Goal: Task Accomplishment & Management: Use online tool/utility

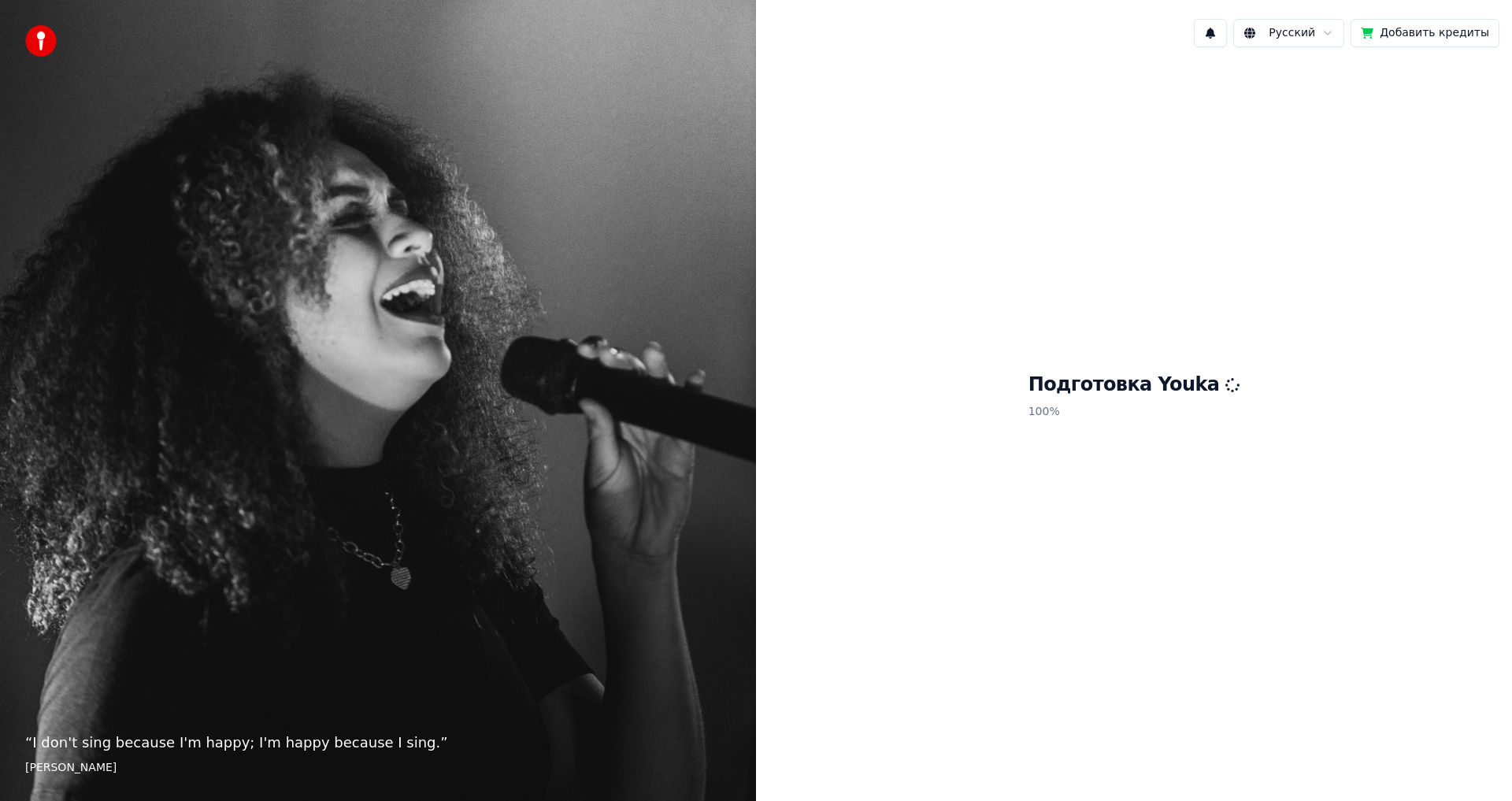
click at [1435, 34] on button "Добавить кредиты" at bounding box center [1425, 33] width 149 height 28
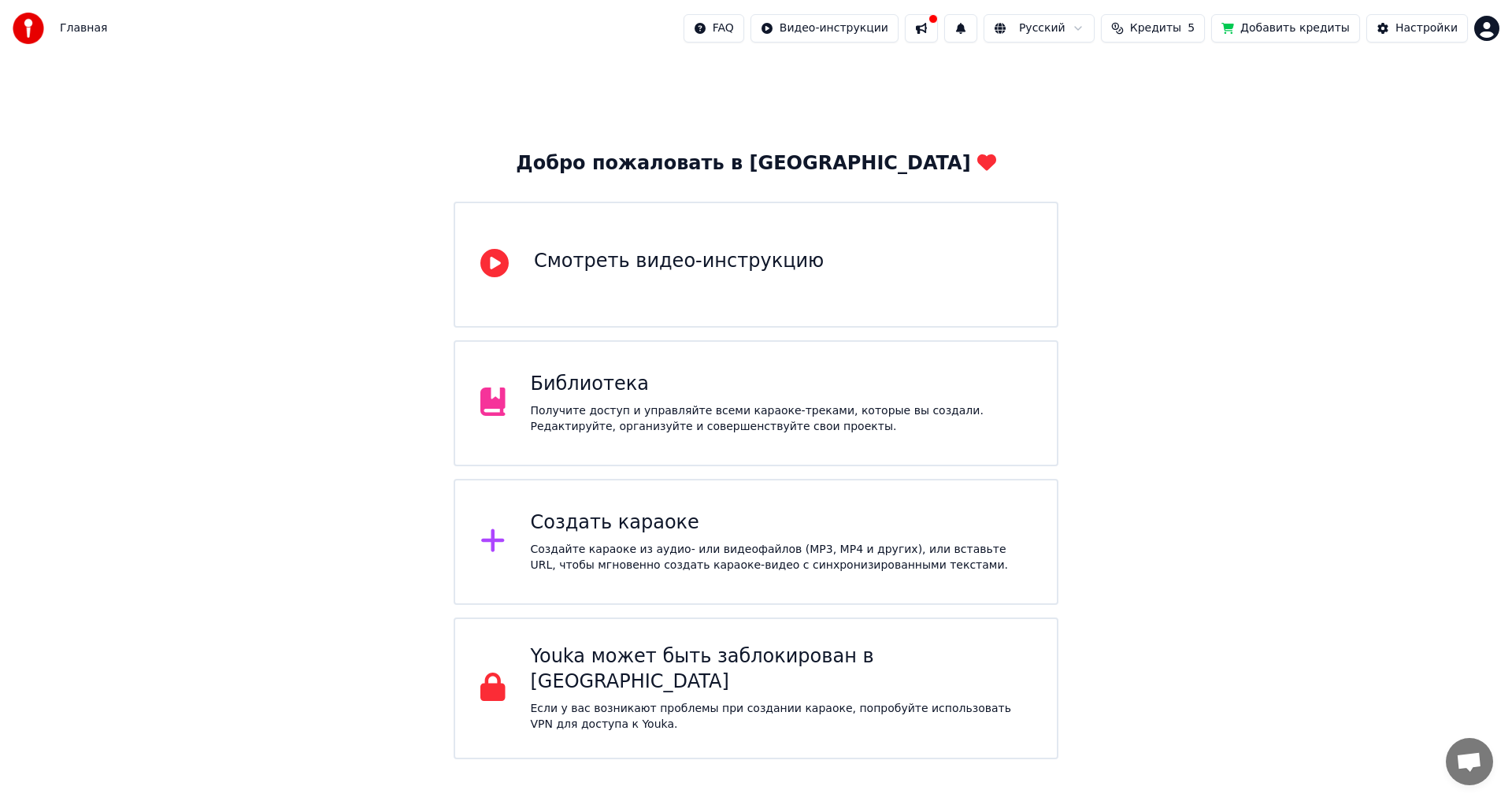
click at [938, 28] on button at bounding box center [921, 28] width 33 height 28
click at [1362, 471] on div "Добро пожаловать в Youka Смотреть видео-инструкцию Библиотека Получите доступ и…" at bounding box center [756, 407] width 1512 height 702
click at [1173, 32] on span "Кредиты" at bounding box center [1155, 28] width 51 height 15
click at [1100, 106] on td "15" at bounding box center [1074, 105] width 75 height 28
click at [1193, 148] on button "Обновить" at bounding box center [1173, 145] width 95 height 28
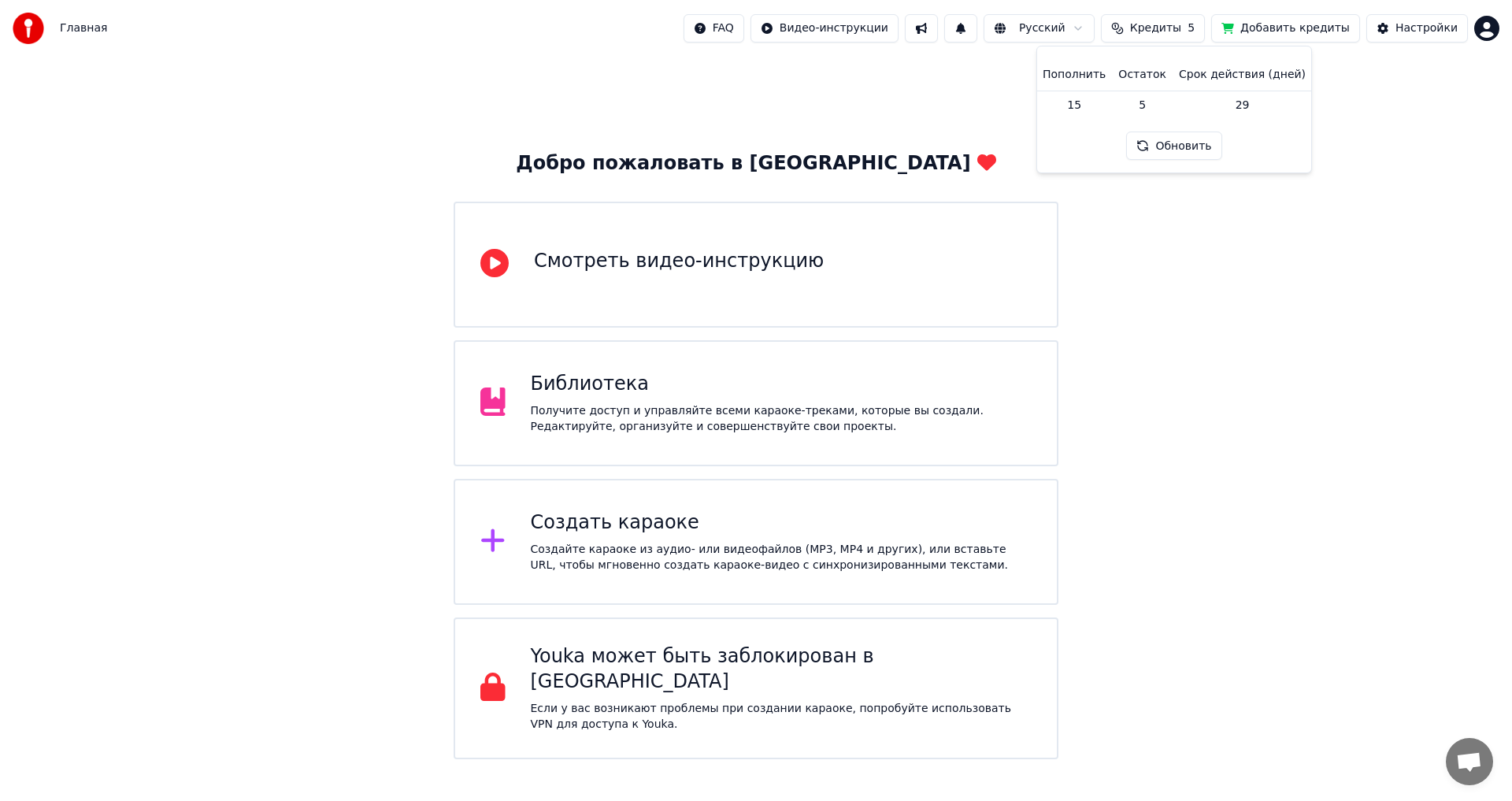
click at [35, 31] on img at bounding box center [28, 28] width 32 height 32
click at [1257, 26] on button "Добавить кредиты" at bounding box center [1286, 28] width 149 height 28
